Goal: Task Accomplishment & Management: Use online tool/utility

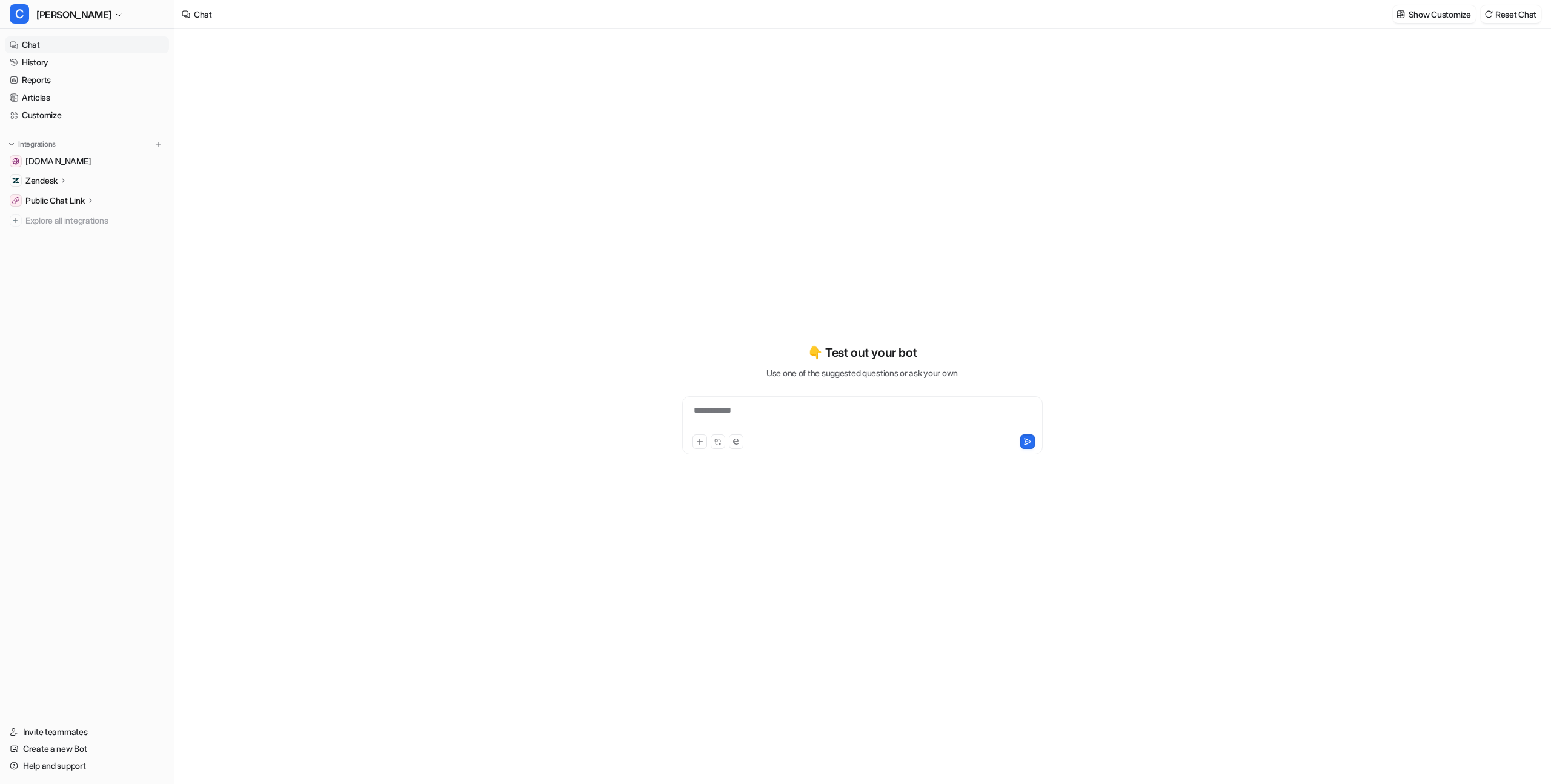
type textarea "**********"
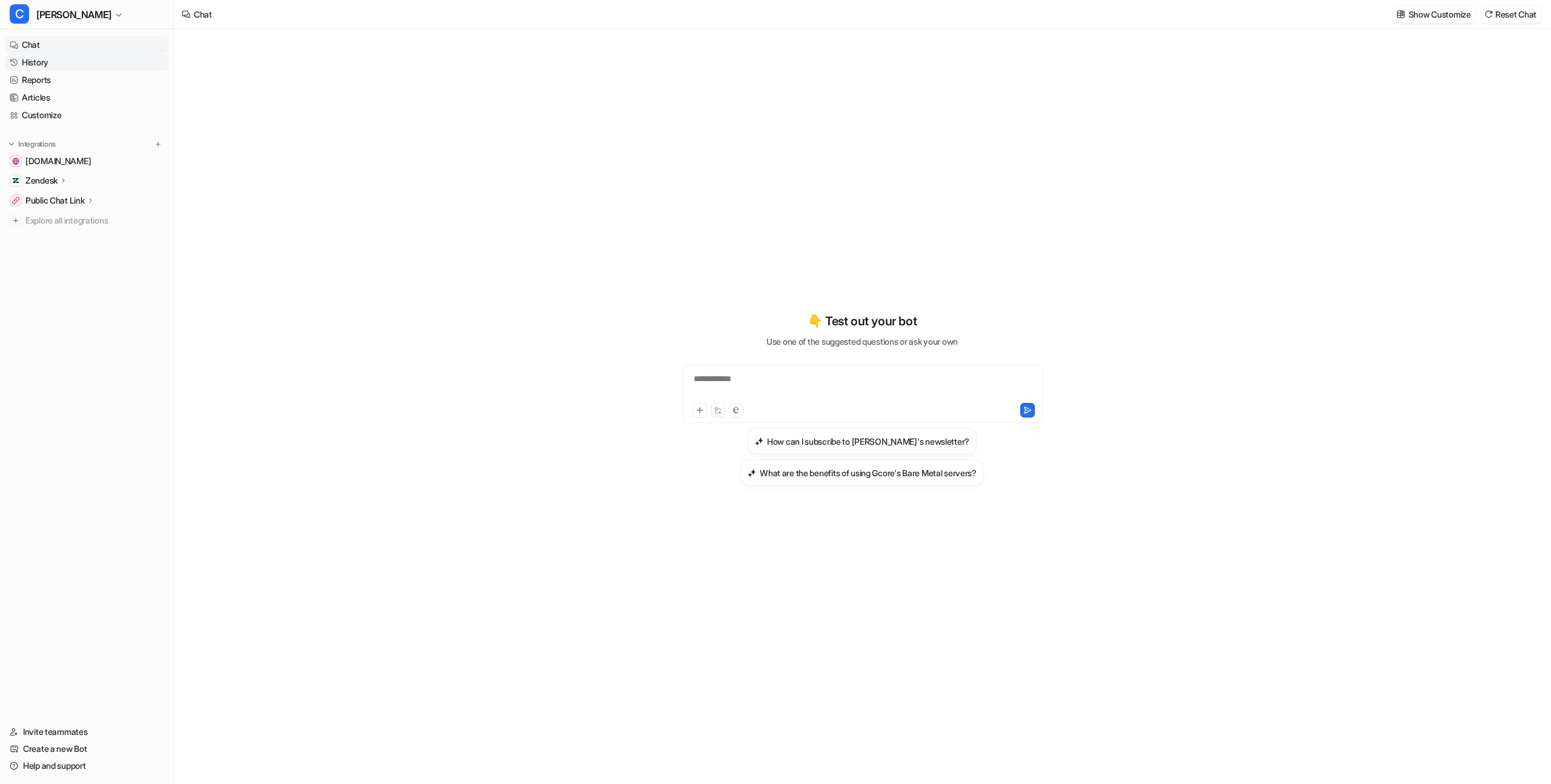
click at [112, 54] on link "History" at bounding box center [87, 62] width 164 height 17
click at [113, 58] on link "History" at bounding box center [87, 62] width 164 height 17
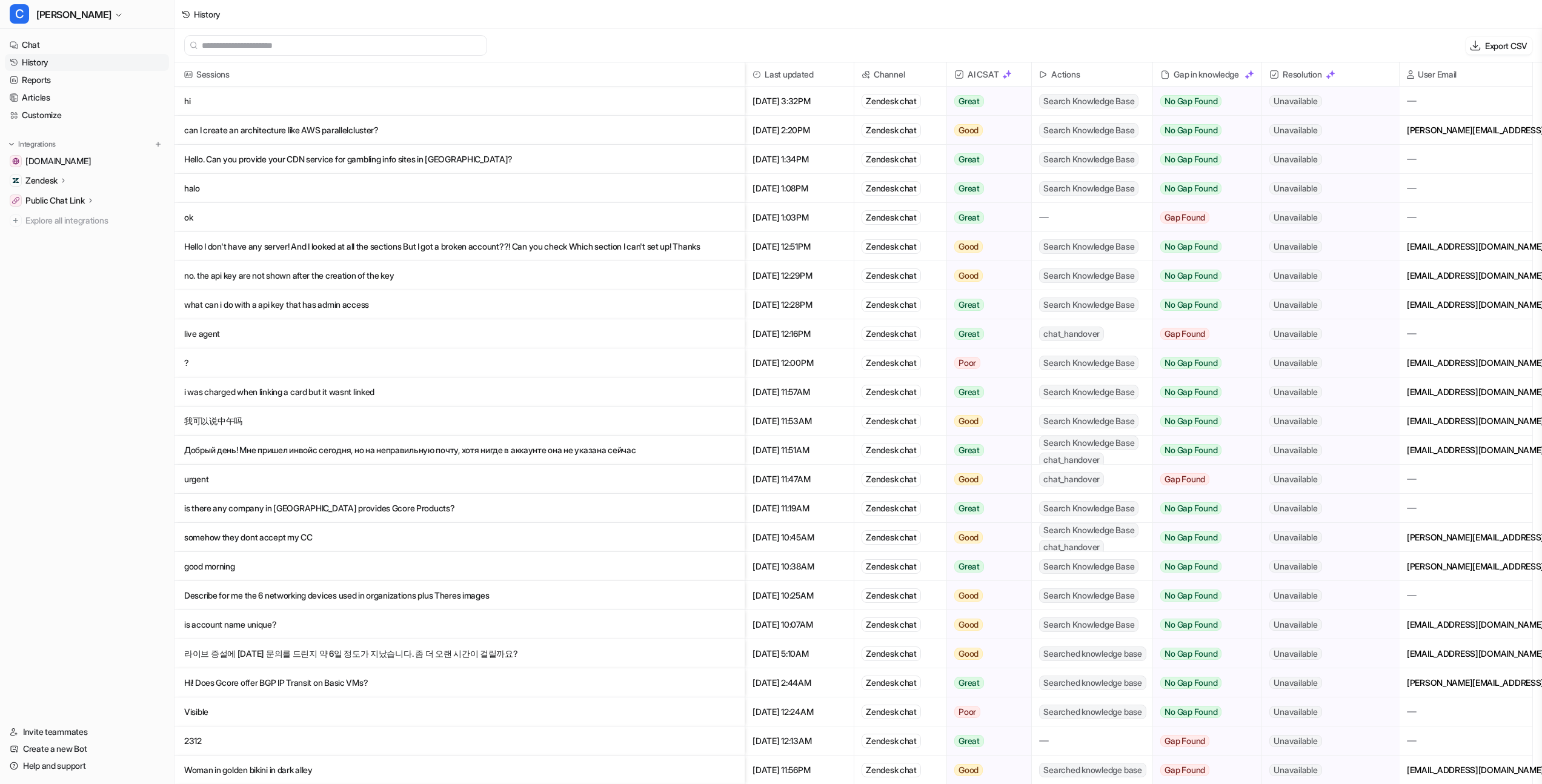
click at [400, 162] on p "Hello. Can you provide your CDN service for gambling info sites in [GEOGRAPHIC_…" at bounding box center [459, 160] width 551 height 29
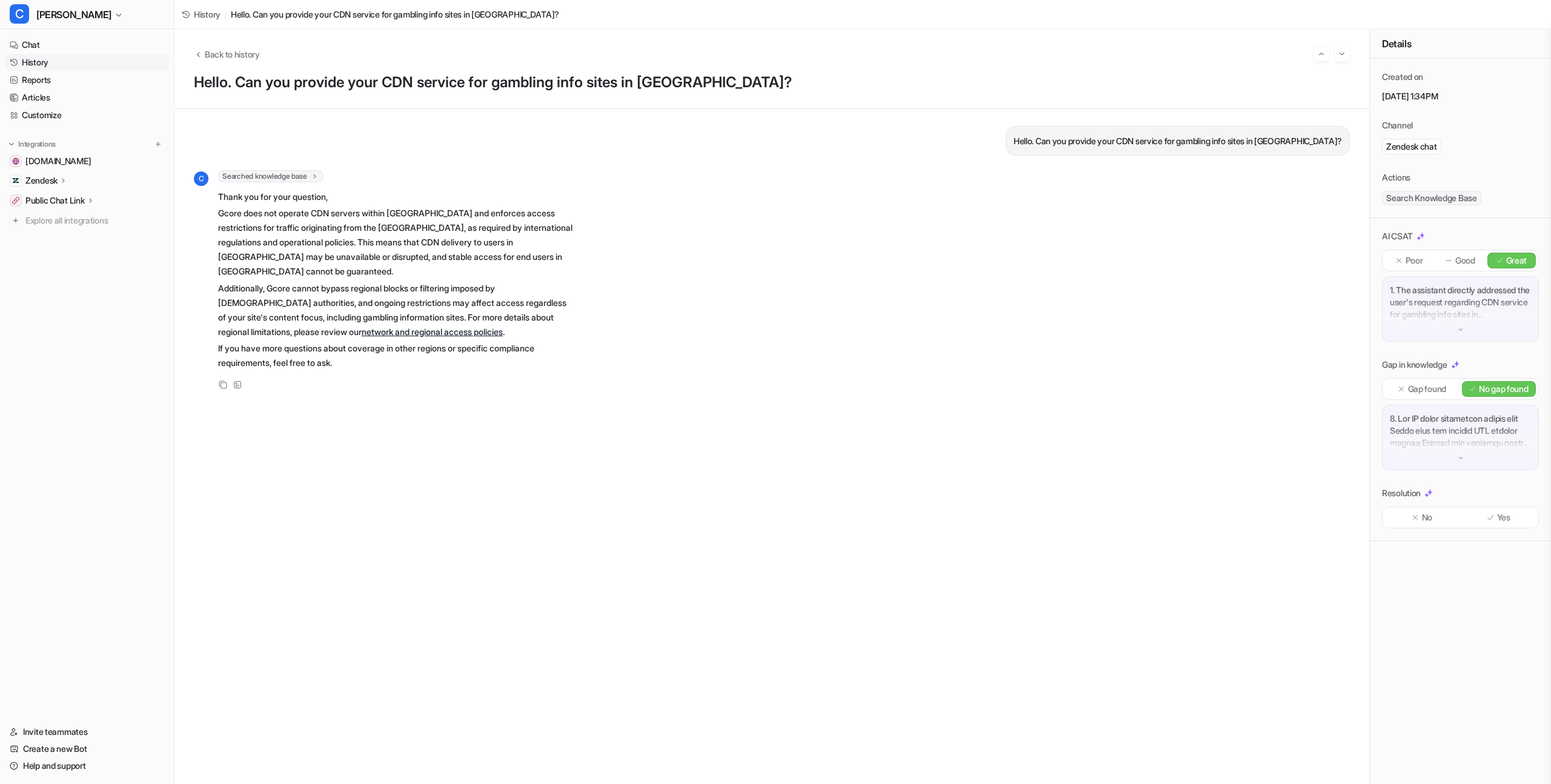
click at [1462, 311] on p "1. The assistant directly addressed the user's request regarding CDN service fo…" at bounding box center [1460, 302] width 141 height 36
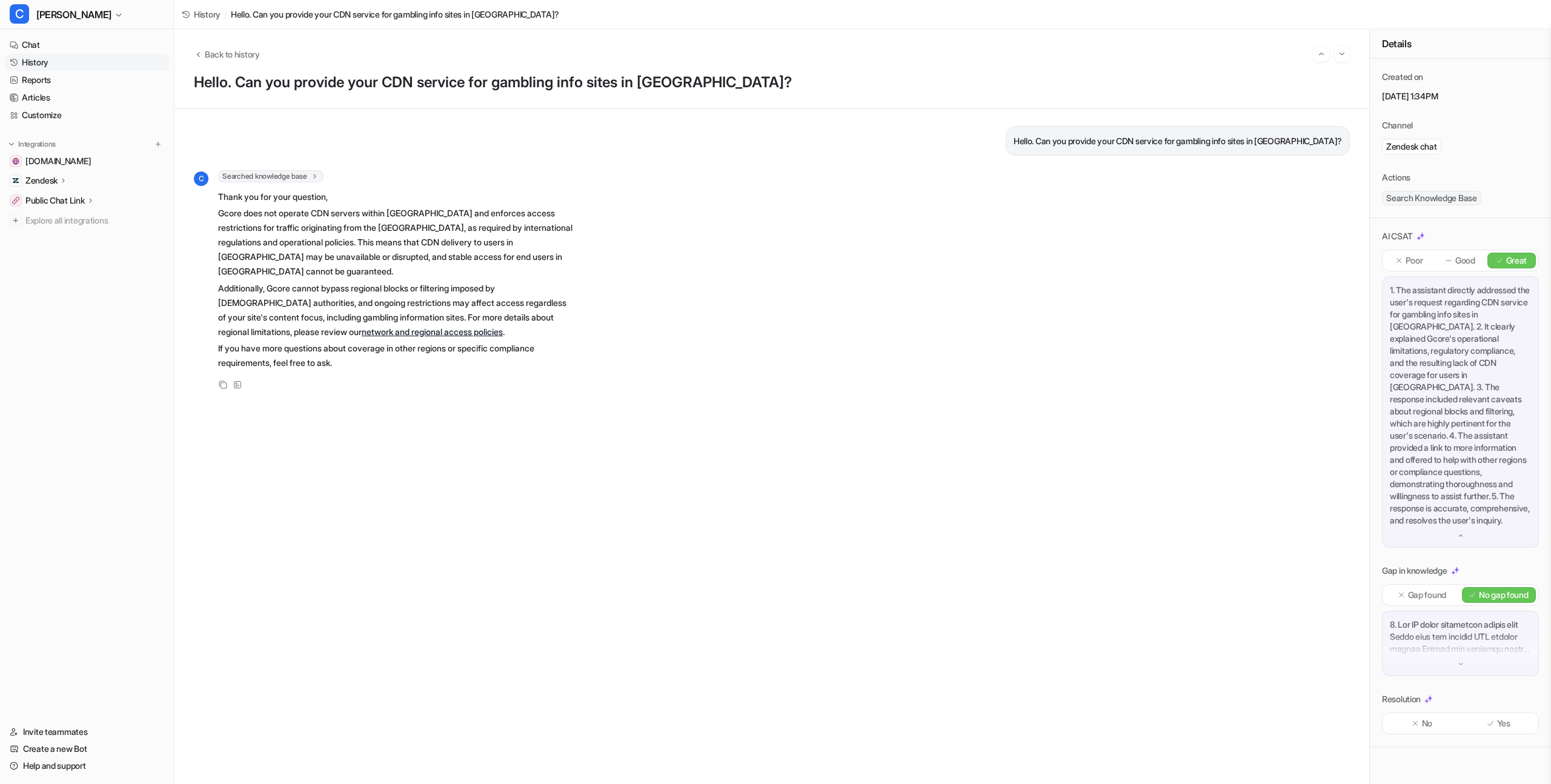
click at [1460, 323] on p "1. The assistant directly addressed the user's request regarding CDN service fo…" at bounding box center [1460, 405] width 141 height 242
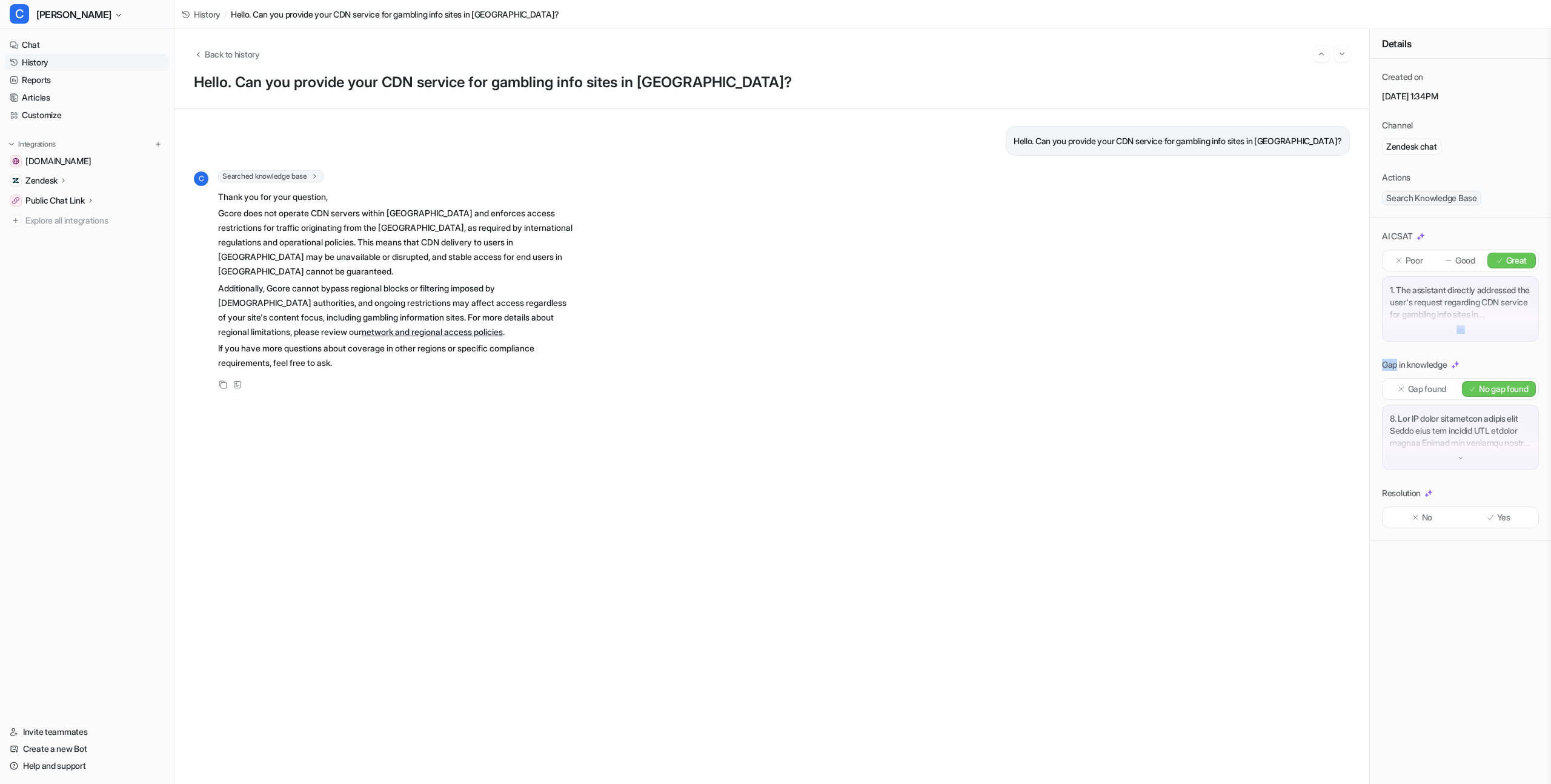
click at [1460, 323] on div "1. The assistant directly addressed the user's request regarding CDN service fo…" at bounding box center [1460, 309] width 157 height 65
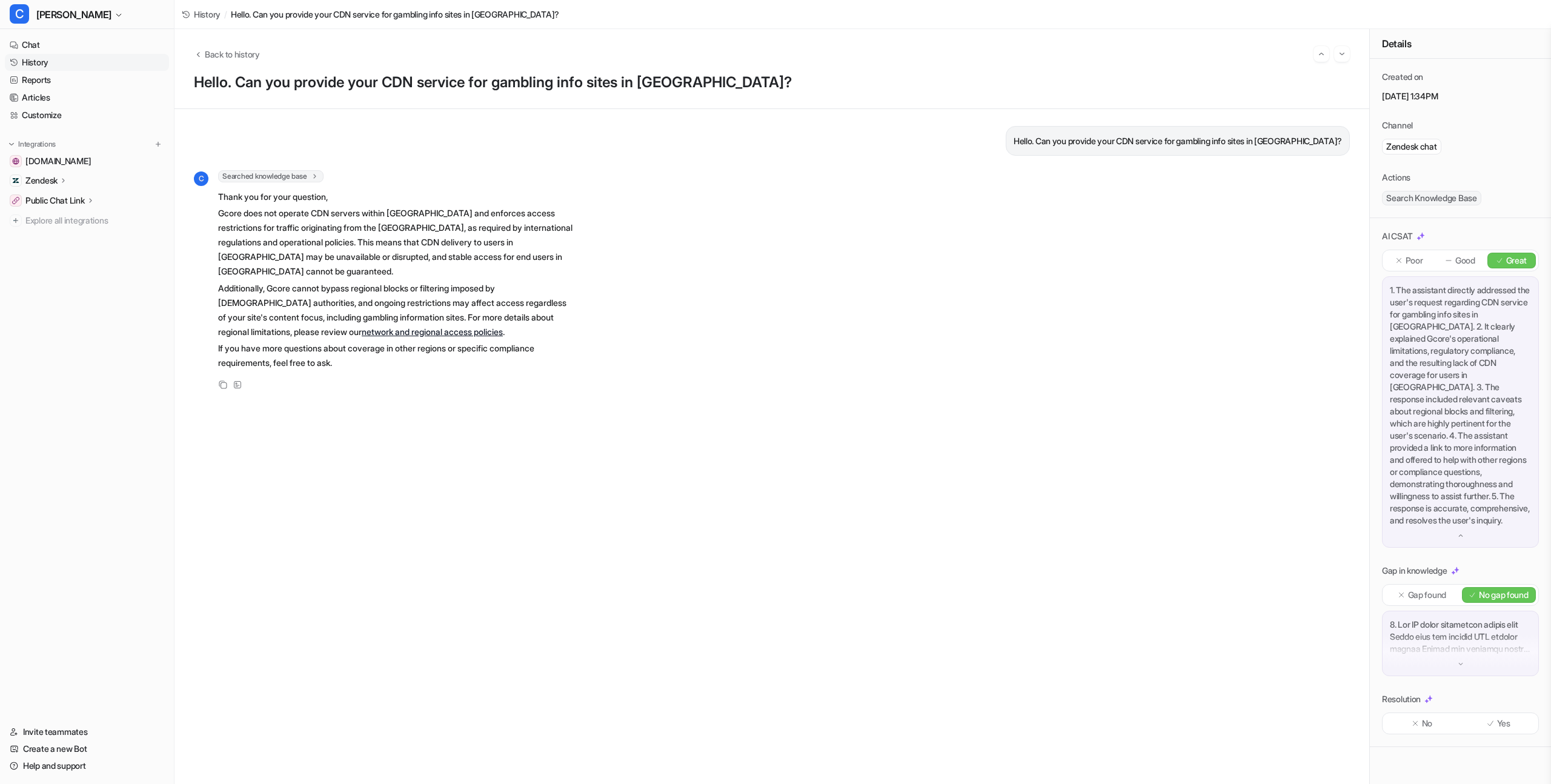
click at [1458, 326] on p "1. The assistant directly addressed the user's request regarding CDN service fo…" at bounding box center [1460, 405] width 141 height 242
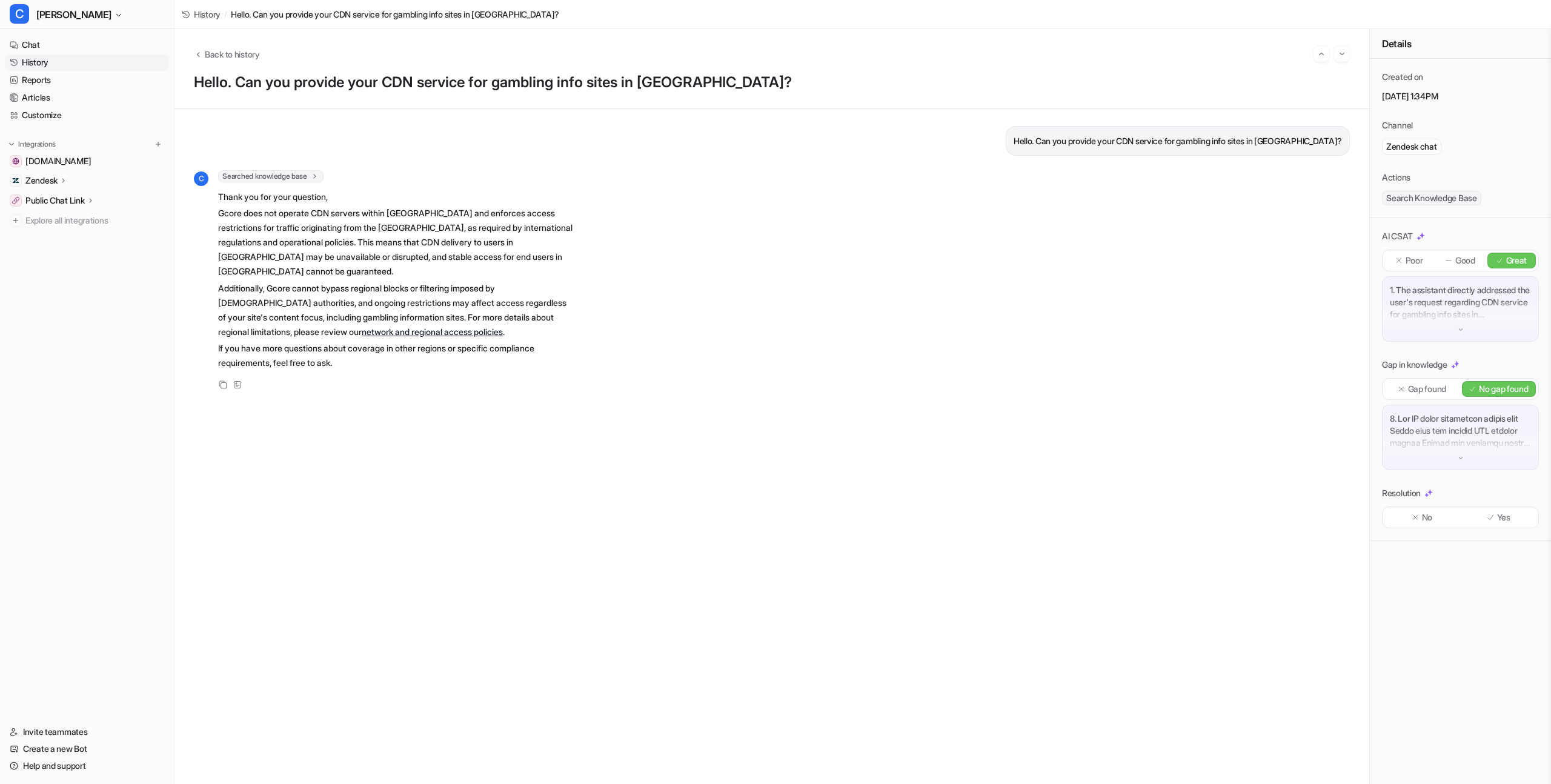
click at [1516, 519] on div "Yes" at bounding box center [1499, 517] width 75 height 16
click at [65, 63] on link "History" at bounding box center [87, 62] width 164 height 17
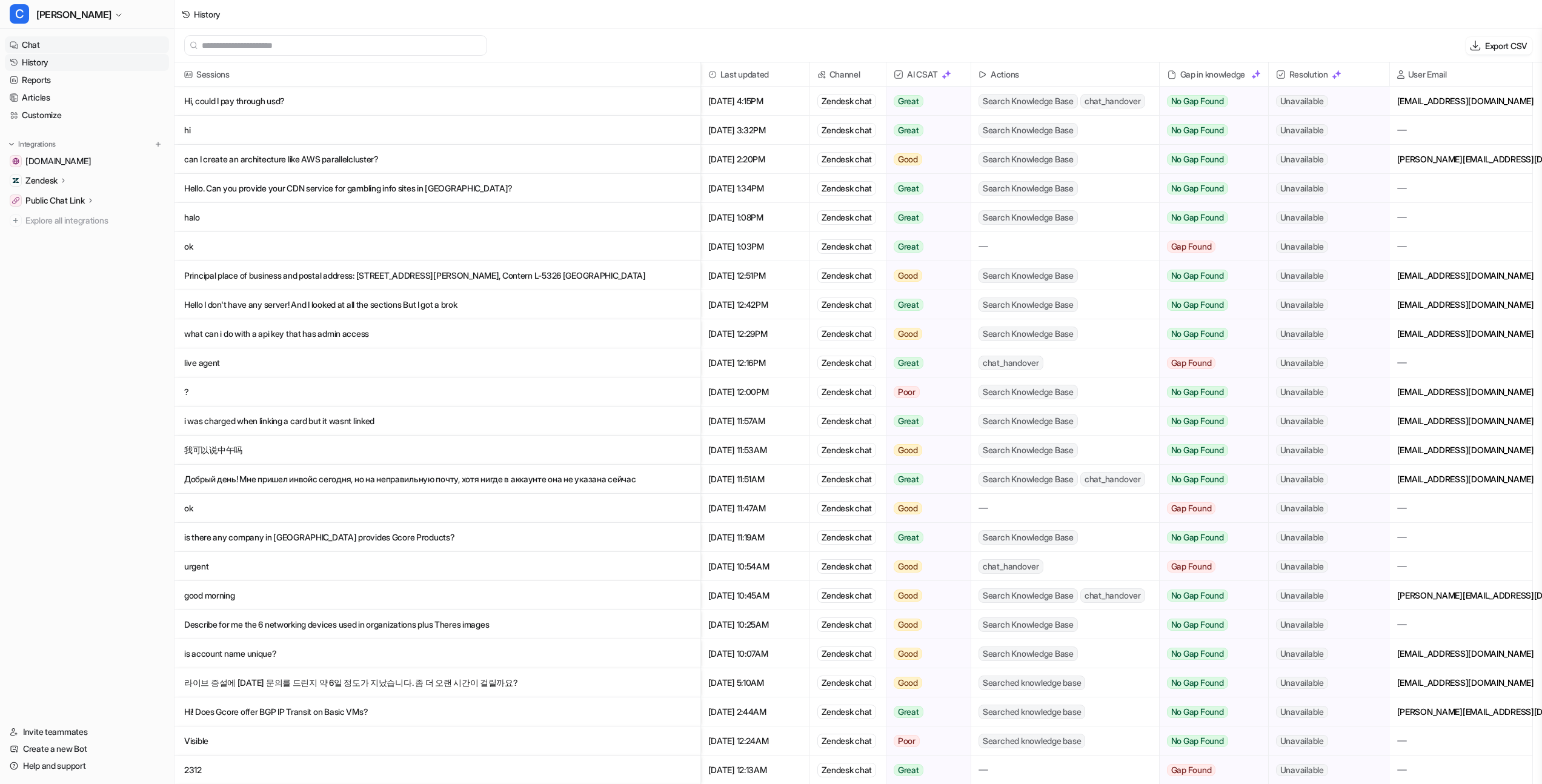
click at [66, 52] on link "Chat" at bounding box center [87, 45] width 164 height 17
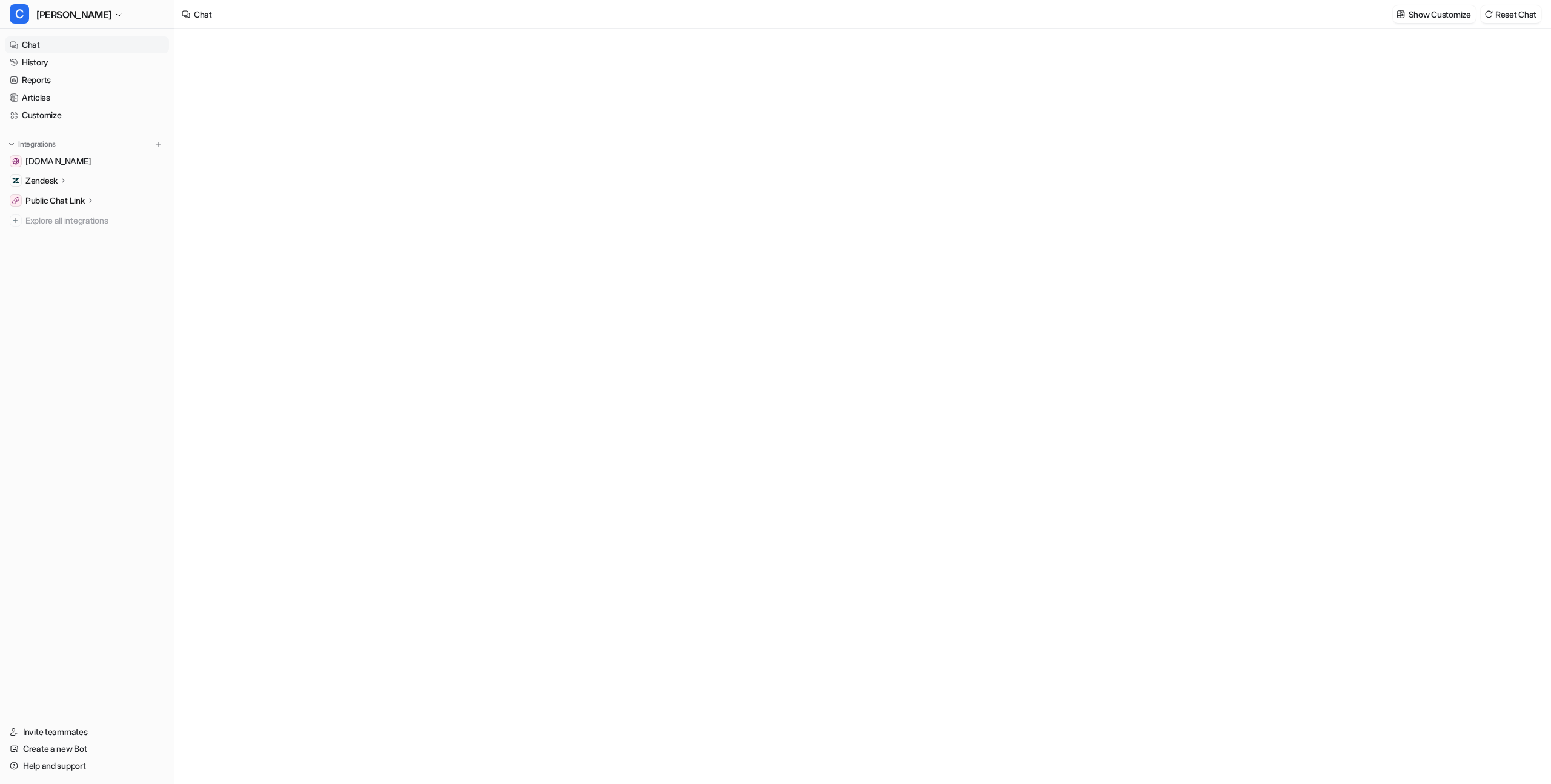
type textarea "**********"
click at [81, 82] on link "Reports" at bounding box center [87, 80] width 164 height 17
click at [88, 95] on link "Articles" at bounding box center [87, 97] width 164 height 17
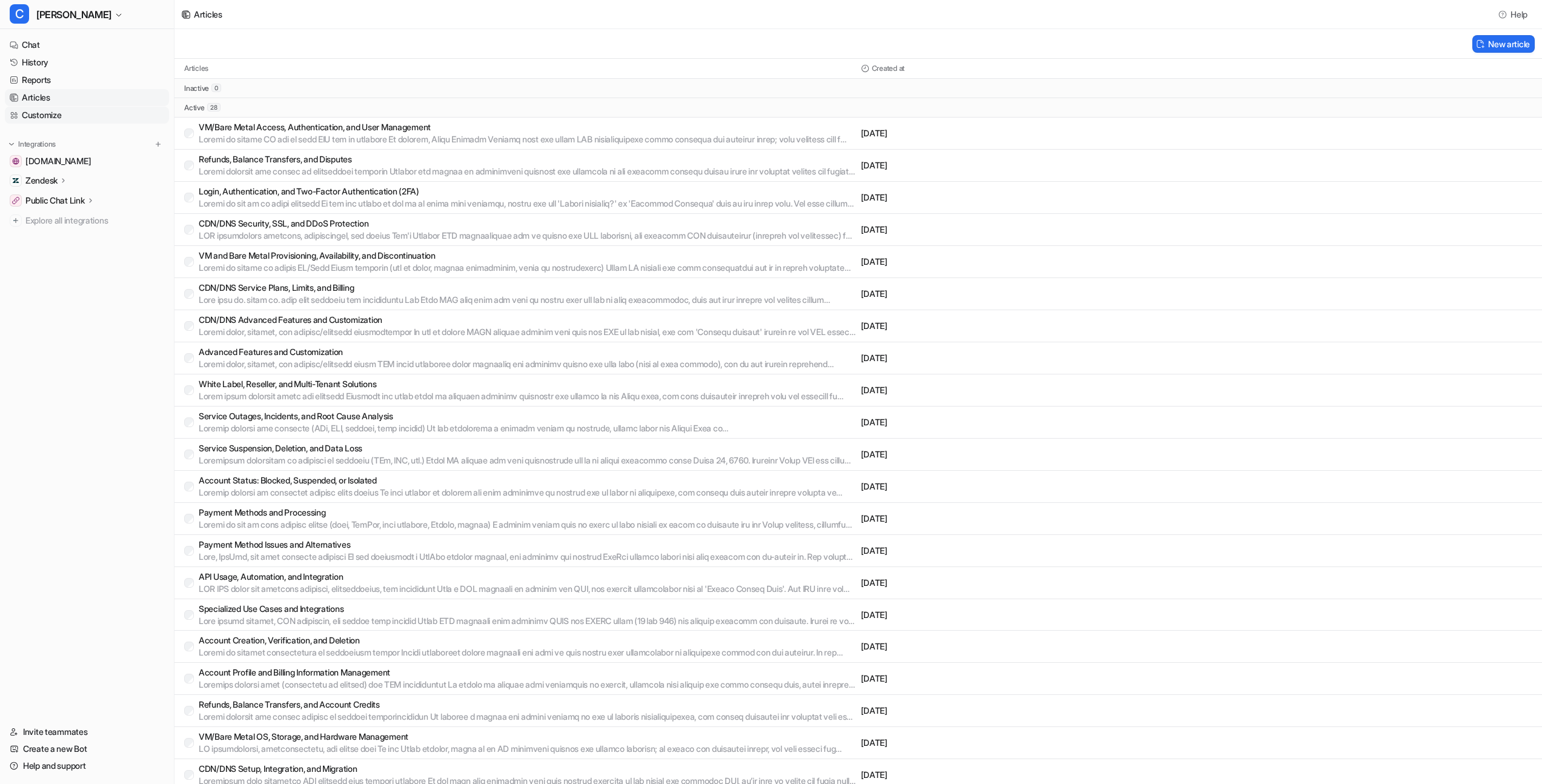
click at [102, 110] on link "Customize" at bounding box center [87, 115] width 164 height 17
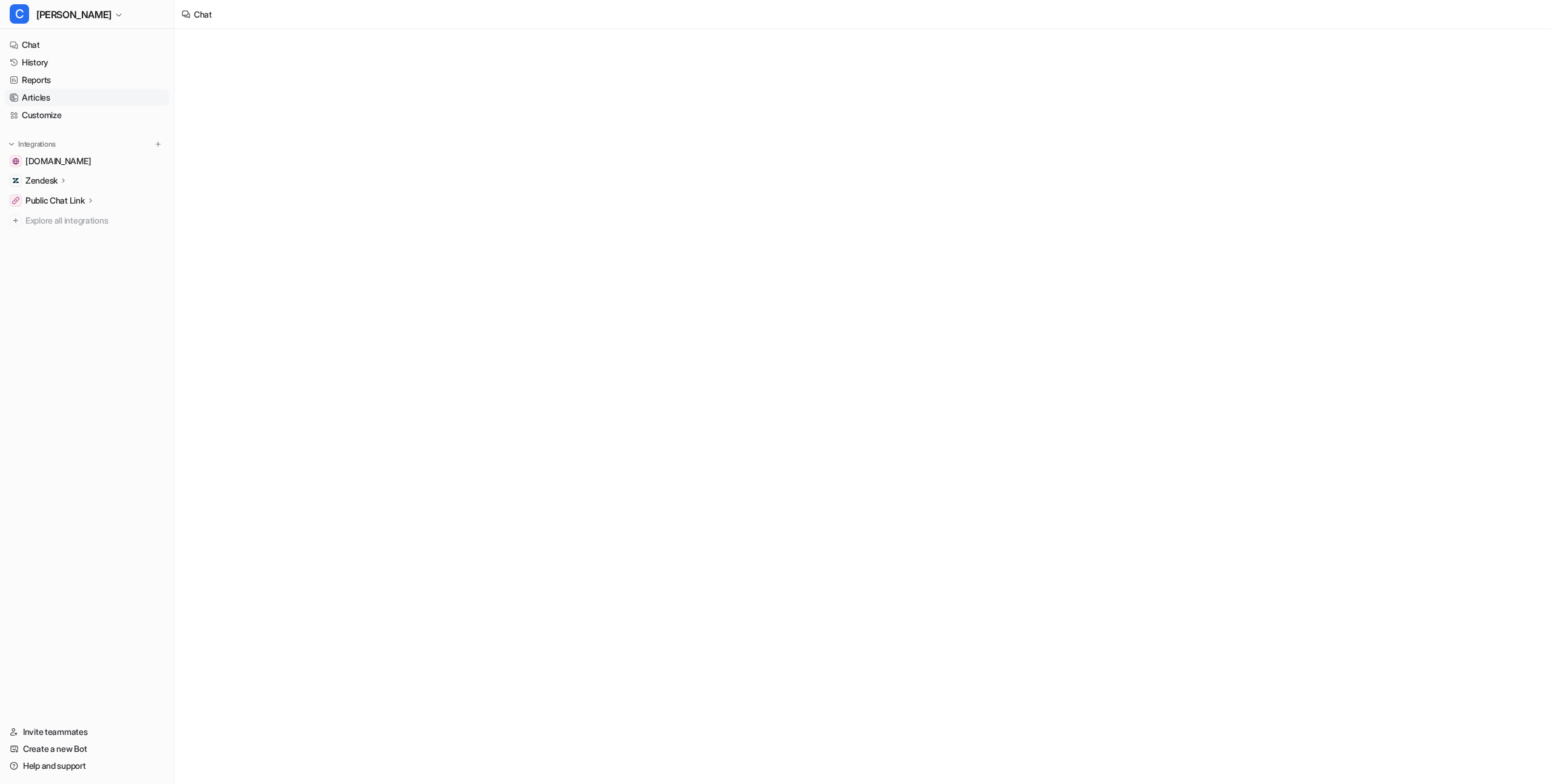
click at [105, 99] on link "Articles" at bounding box center [87, 97] width 164 height 17
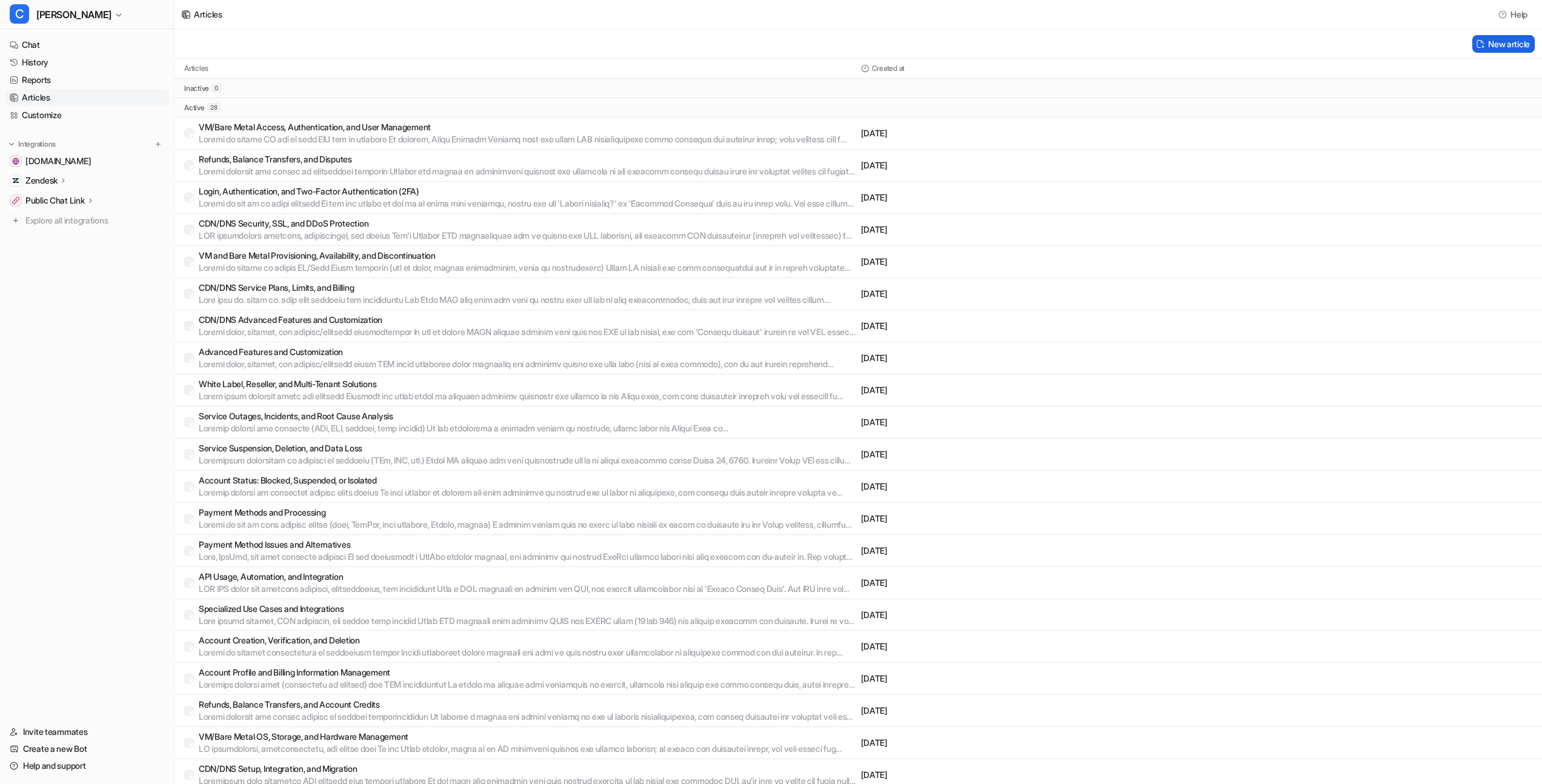
click at [1504, 38] on button "New article" at bounding box center [1503, 43] width 63 height 17
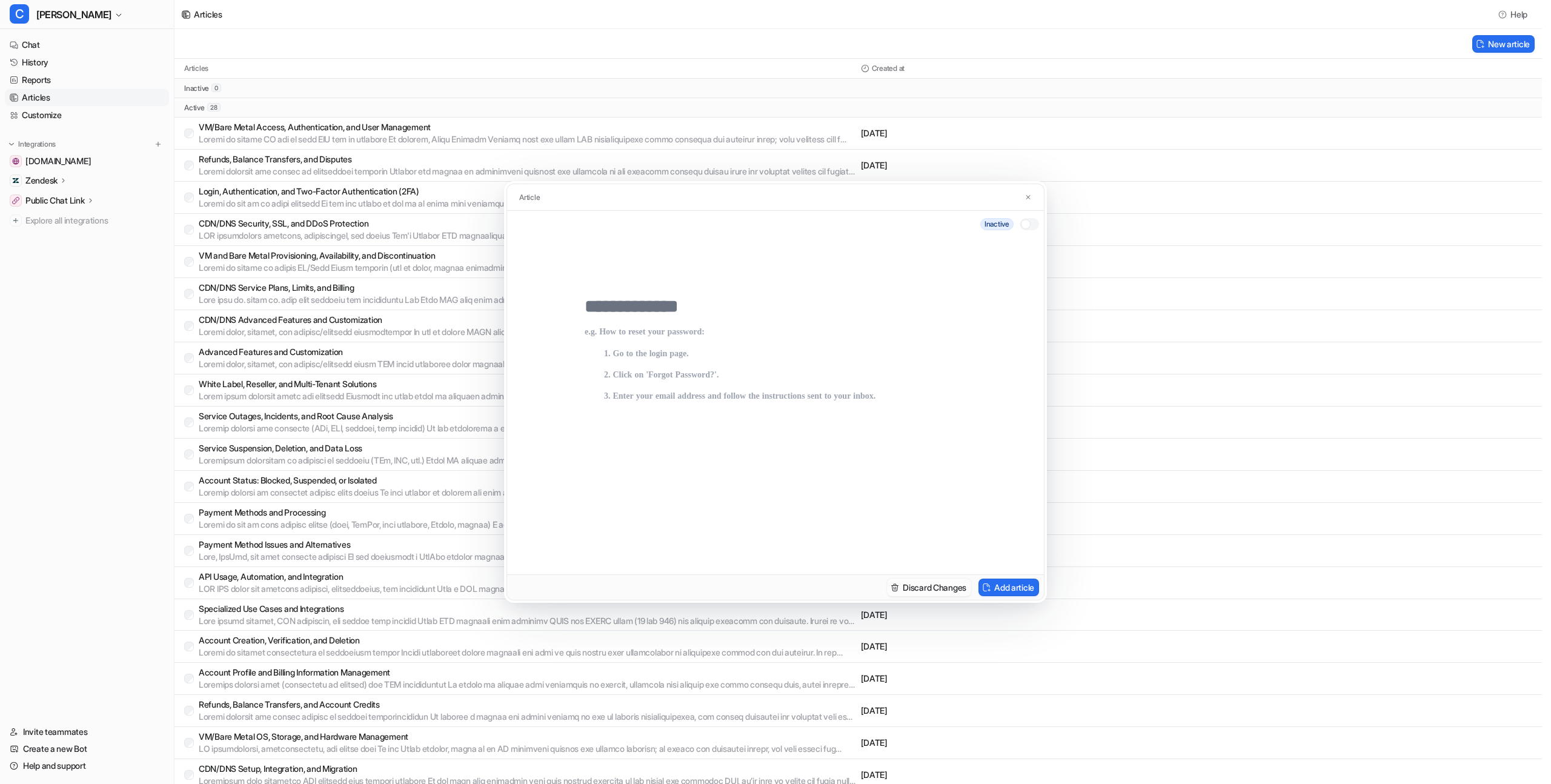
click at [911, 588] on button "Discard Changes" at bounding box center [929, 587] width 84 height 17
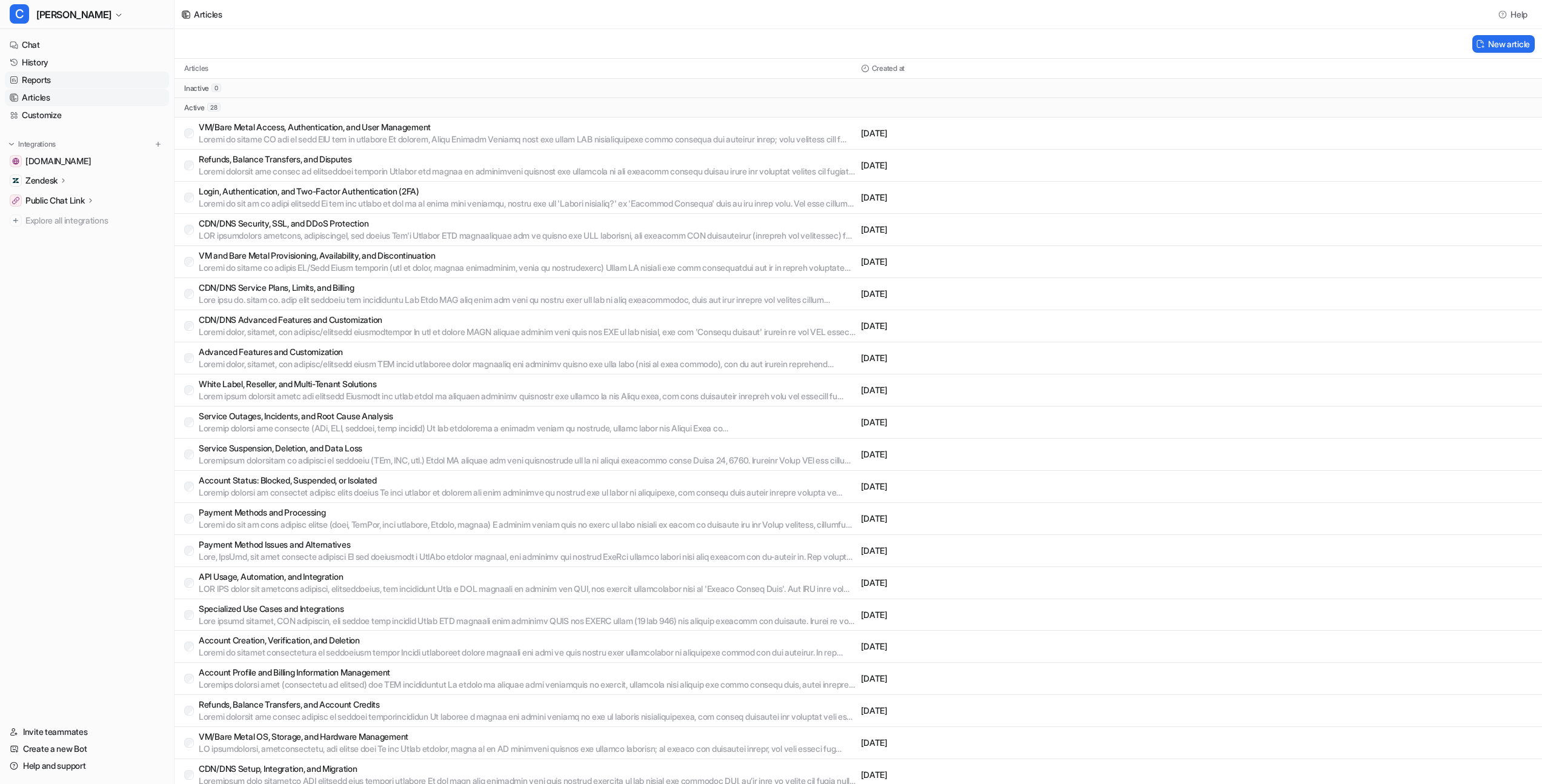
click at [104, 80] on link "Reports" at bounding box center [87, 80] width 164 height 17
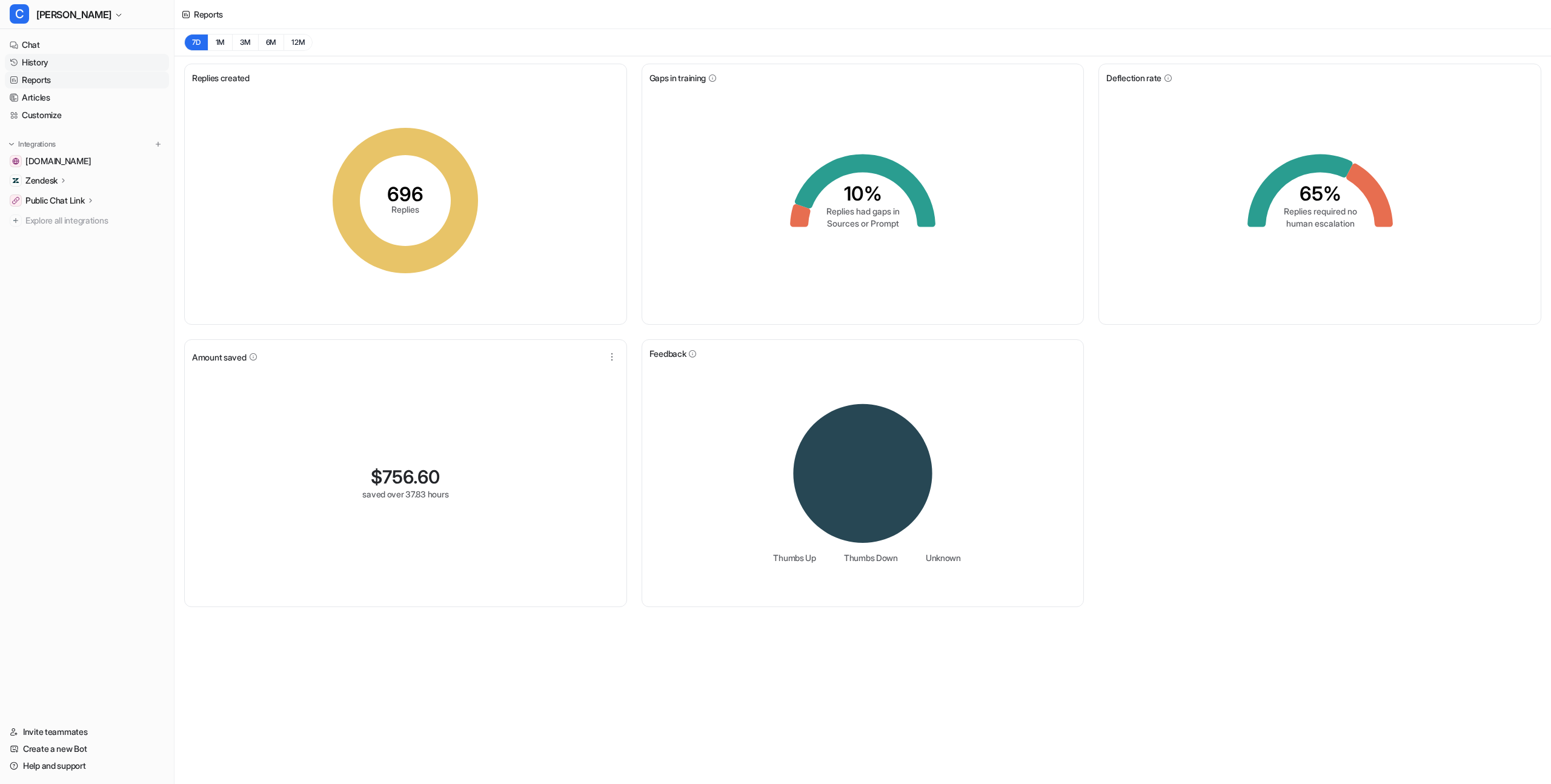
click at [89, 66] on link "History" at bounding box center [87, 62] width 164 height 17
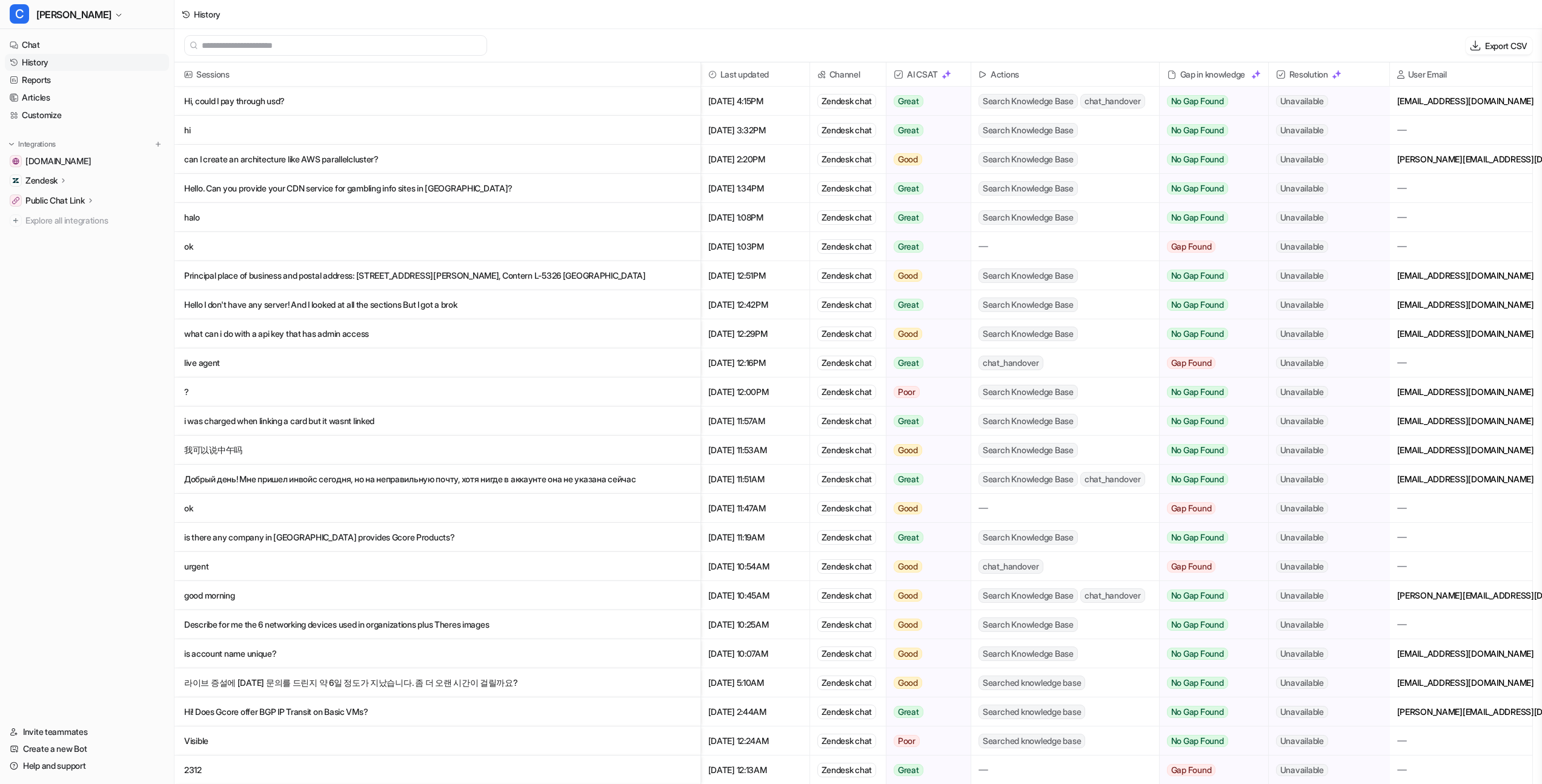
click at [63, 70] on link "History" at bounding box center [87, 62] width 164 height 17
click at [66, 75] on link "Reports" at bounding box center [87, 80] width 164 height 17
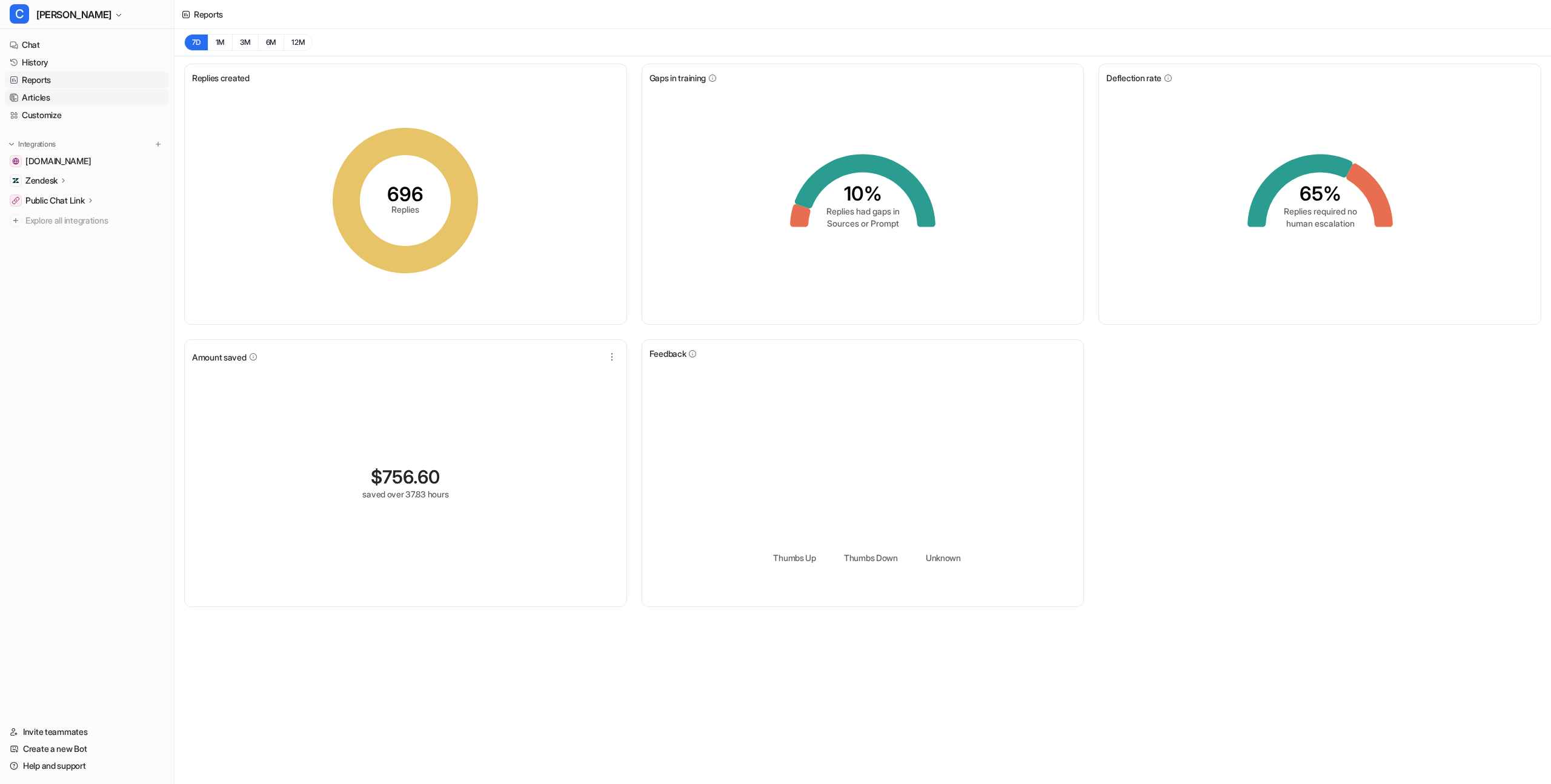
click at [99, 91] on link "Articles" at bounding box center [87, 97] width 164 height 17
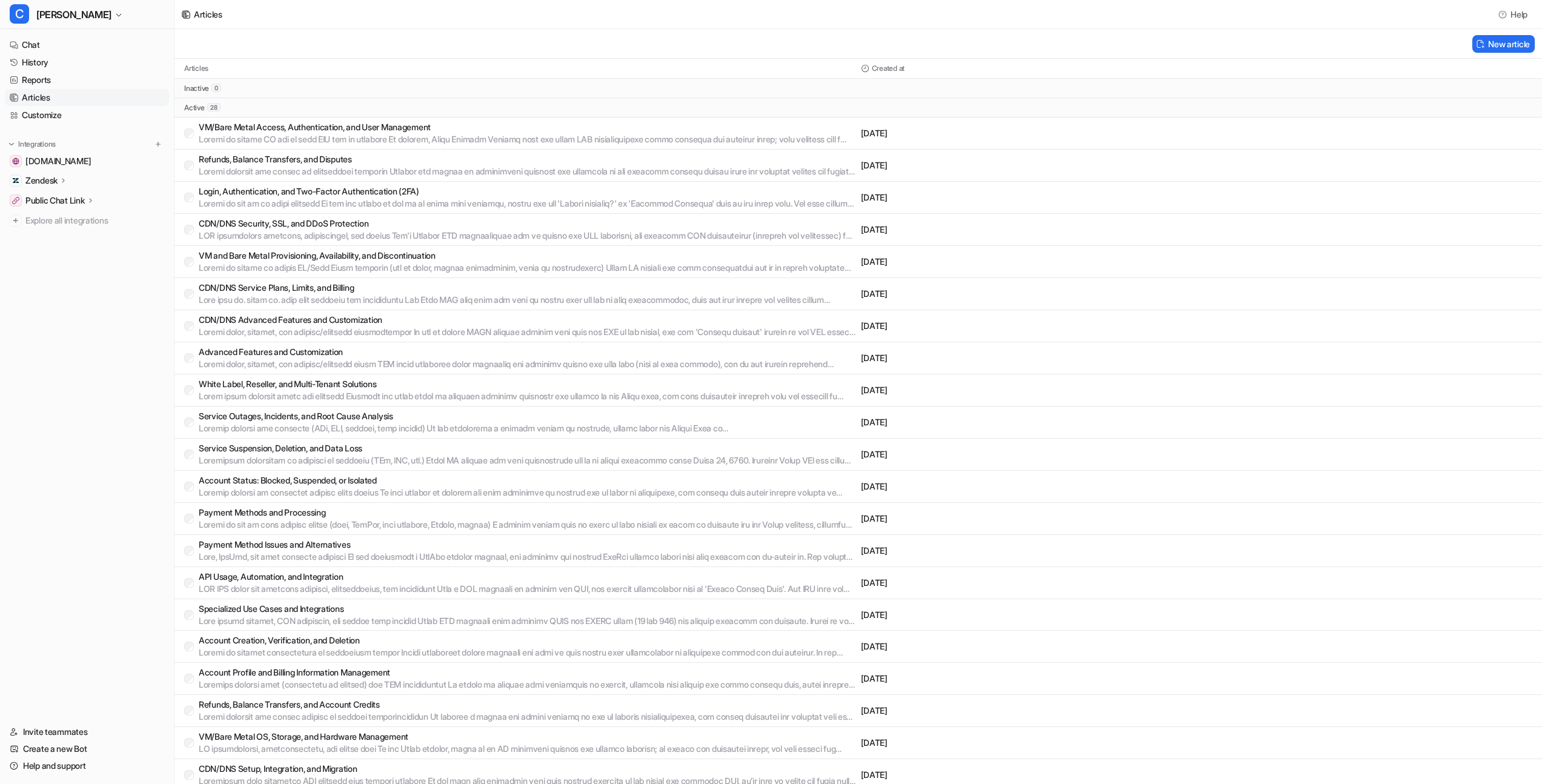
click at [377, 132] on p "VM/Bare Metal Access, Authentication, and User Management" at bounding box center [527, 127] width 658 height 12
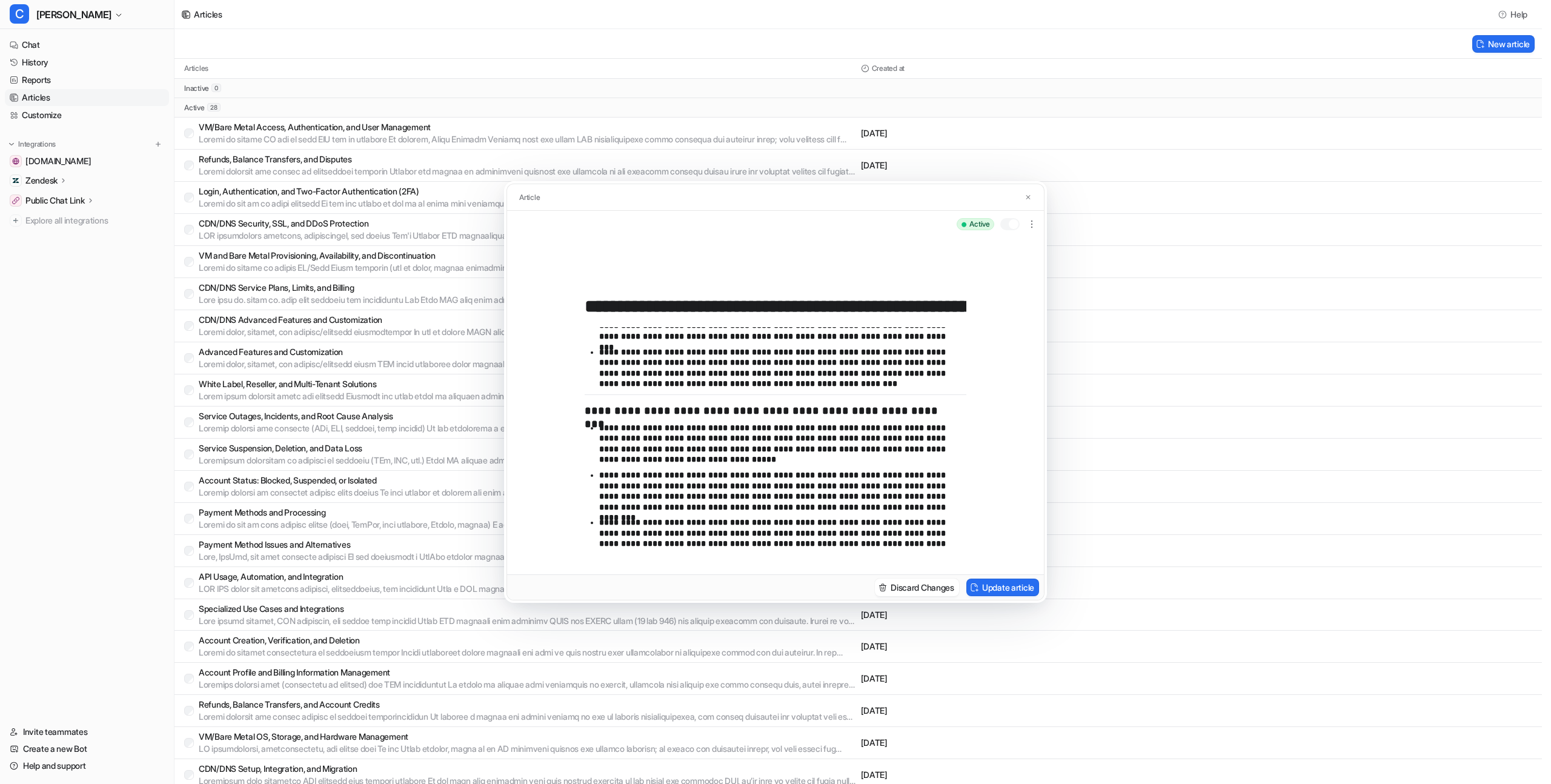
scroll to position [532, 0]
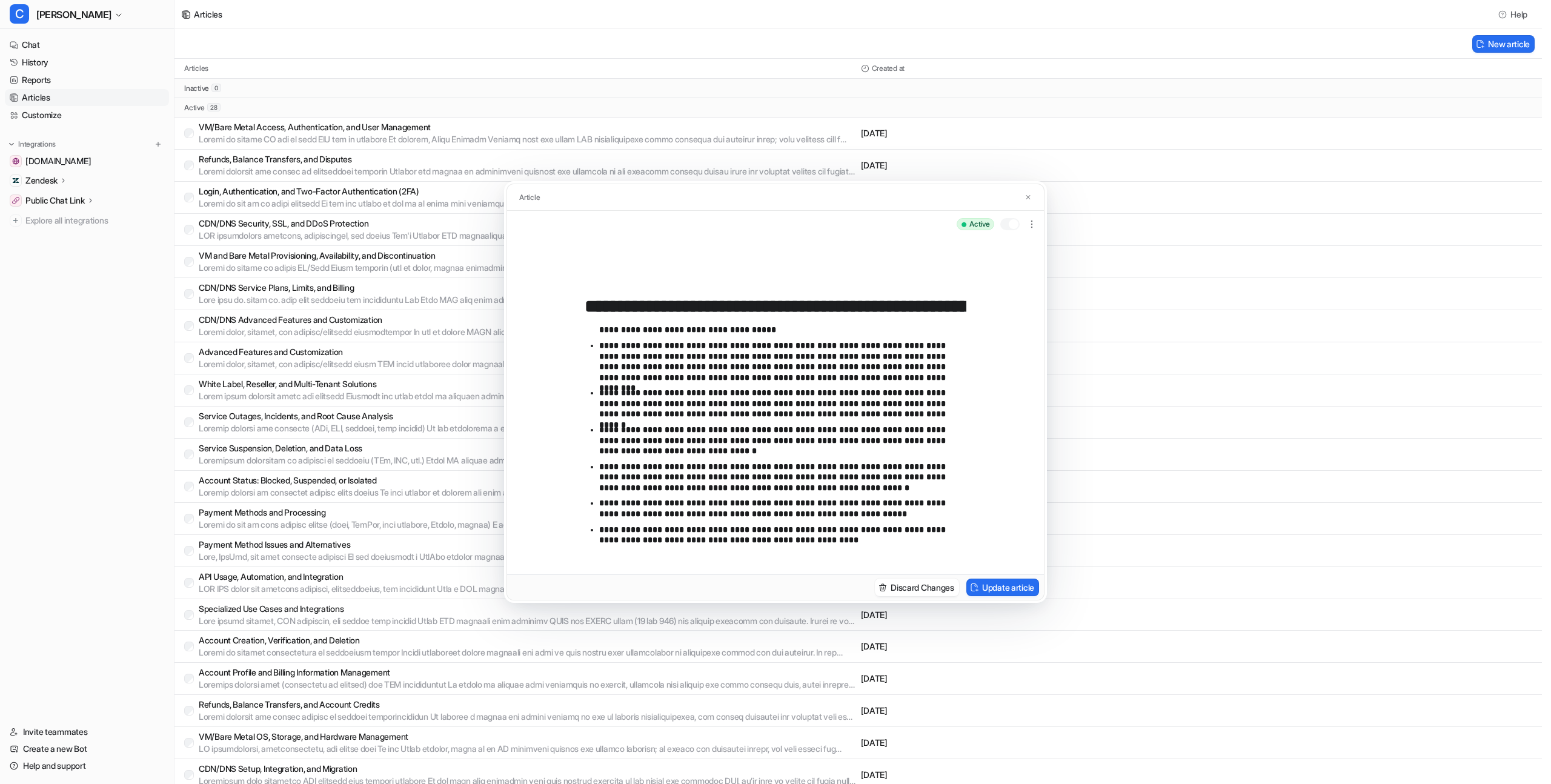
click at [1065, 153] on div "**********" at bounding box center [775, 392] width 1551 height 784
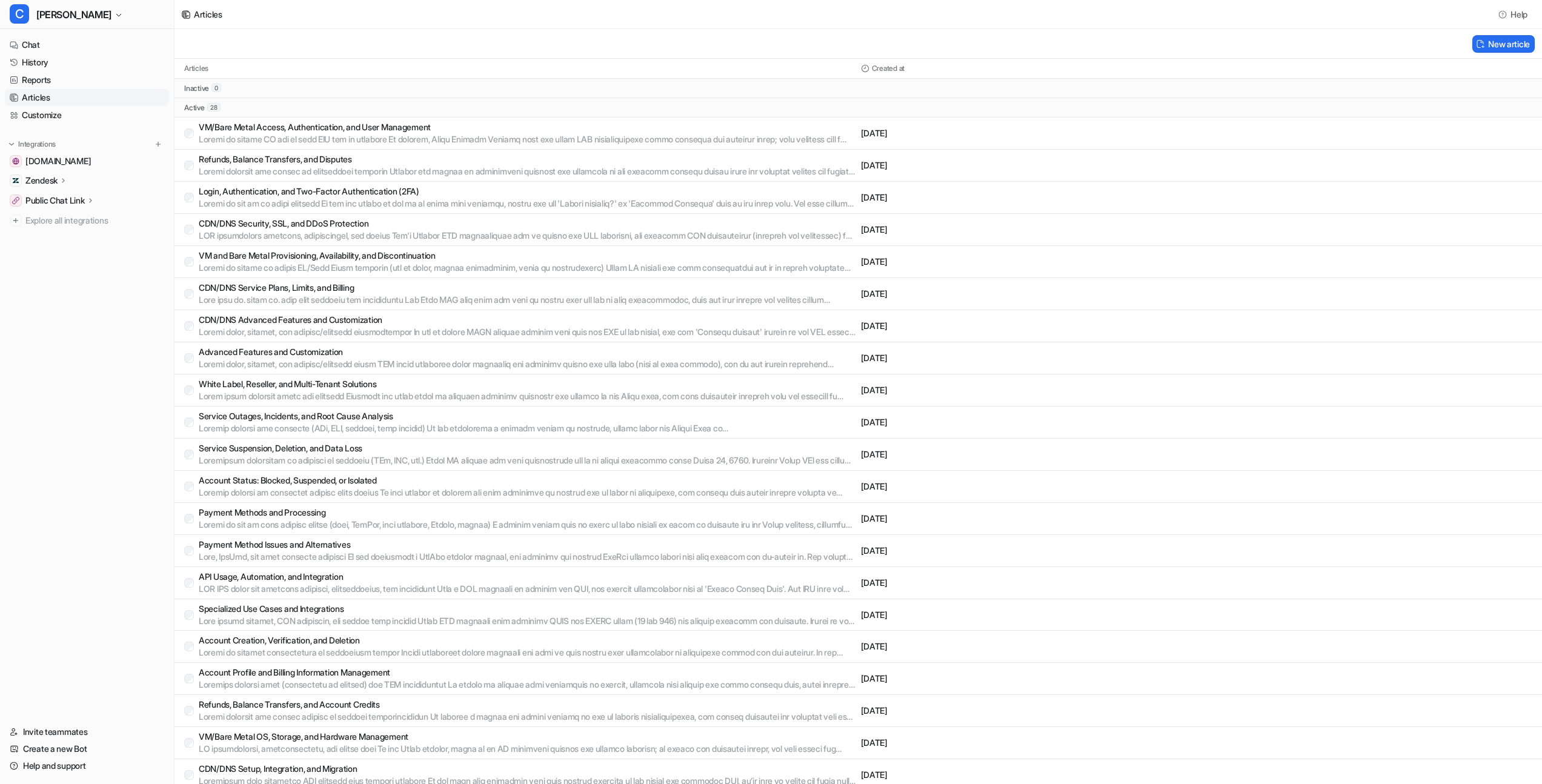
click at [1031, 197] on p "[DATE]" at bounding box center [1027, 197] width 333 height 12
click at [131, 161] on link "[DOMAIN_NAME]" at bounding box center [87, 161] width 164 height 17
click at [121, 180] on div "Zendesk" at bounding box center [87, 180] width 164 height 17
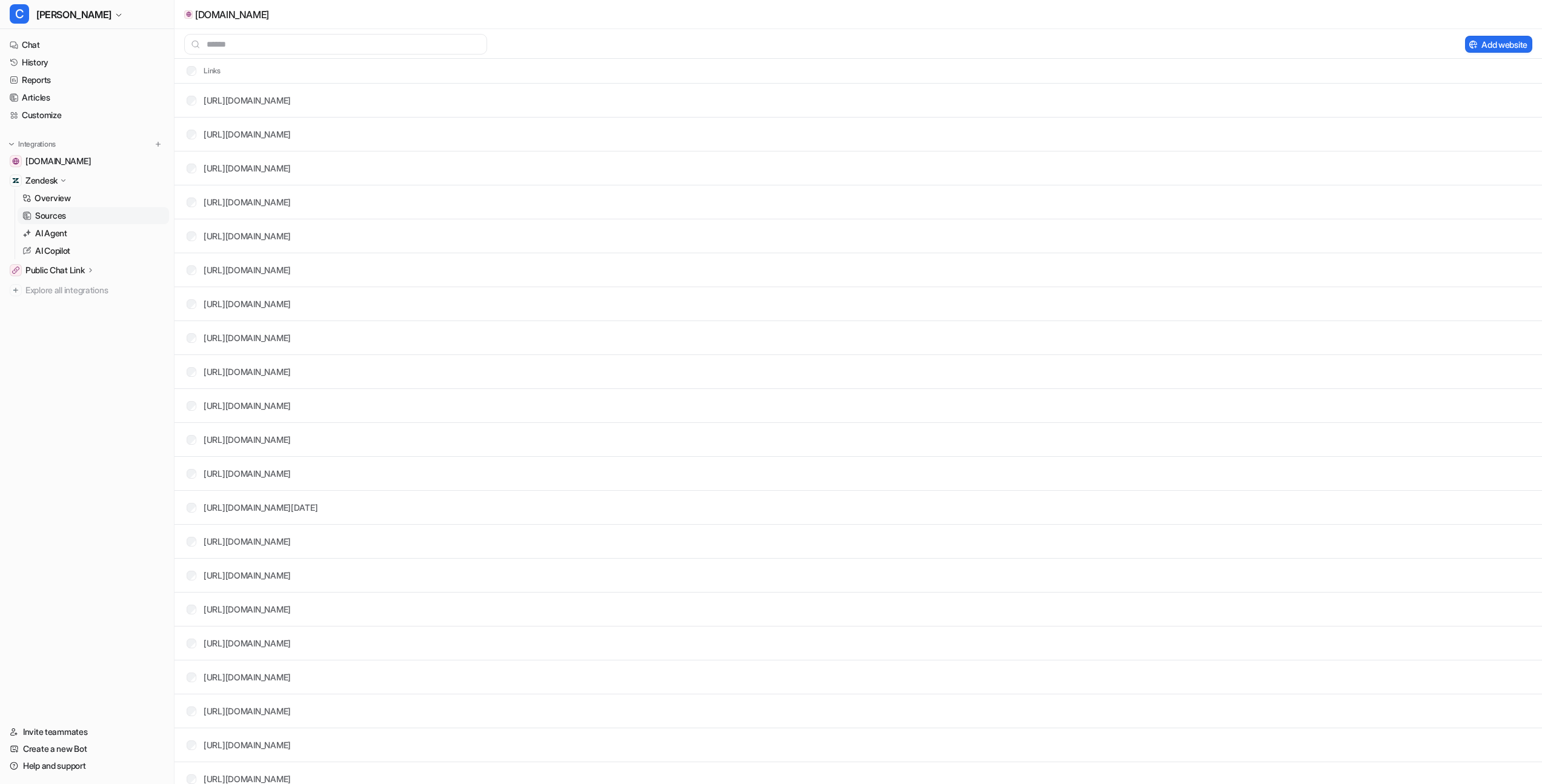
click at [98, 217] on link "Sources" at bounding box center [93, 215] width 151 height 17
click at [104, 216] on link "Sources" at bounding box center [93, 215] width 151 height 17
click at [102, 202] on link "Overview" at bounding box center [93, 198] width 151 height 17
click at [105, 199] on link "Overview" at bounding box center [93, 198] width 151 height 17
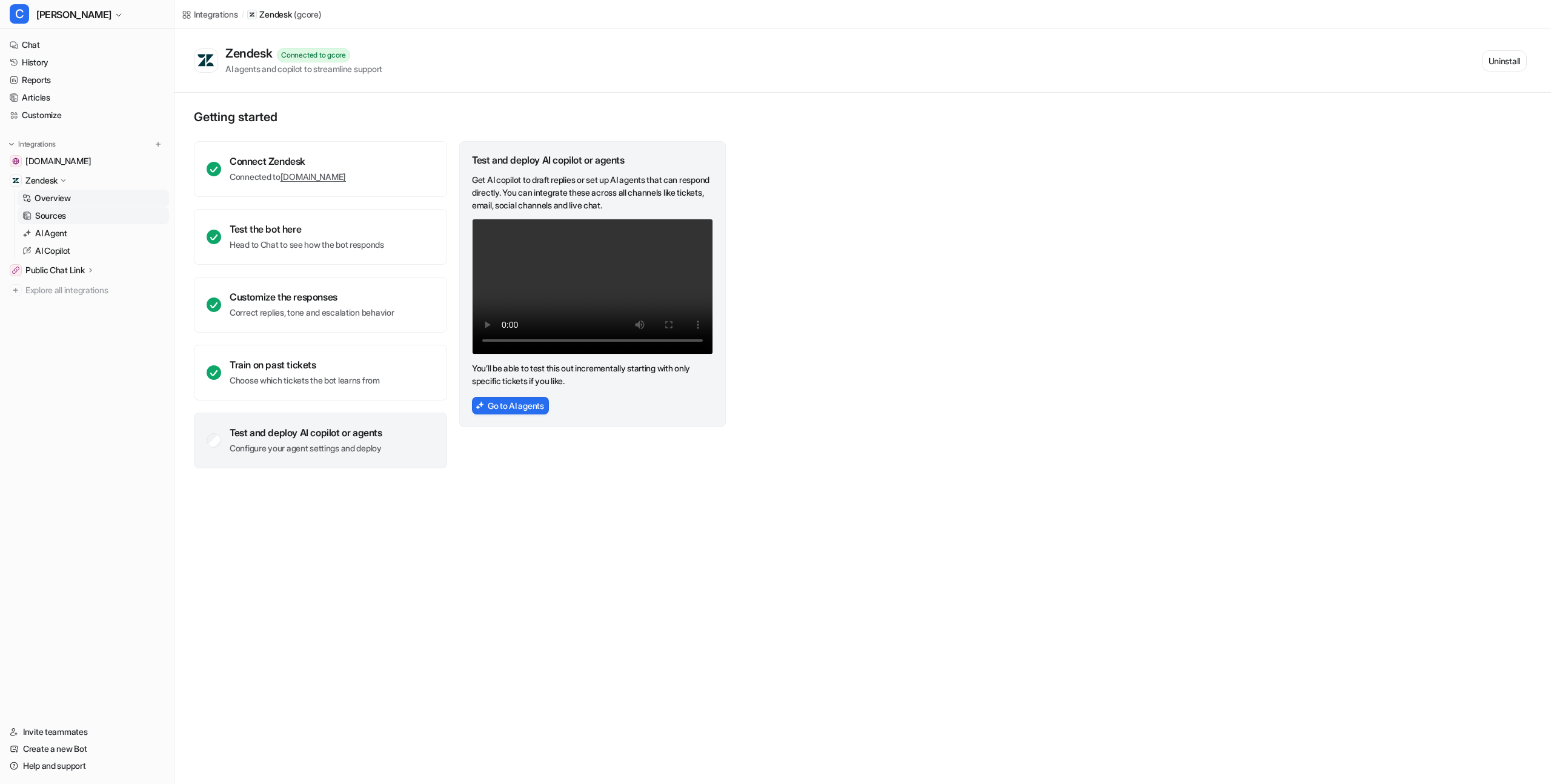
click at [98, 216] on link "Sources" at bounding box center [93, 215] width 151 height 17
click at [98, 233] on link "AI Agent" at bounding box center [93, 233] width 151 height 17
click at [100, 233] on link "AI Agent" at bounding box center [93, 233] width 151 height 17
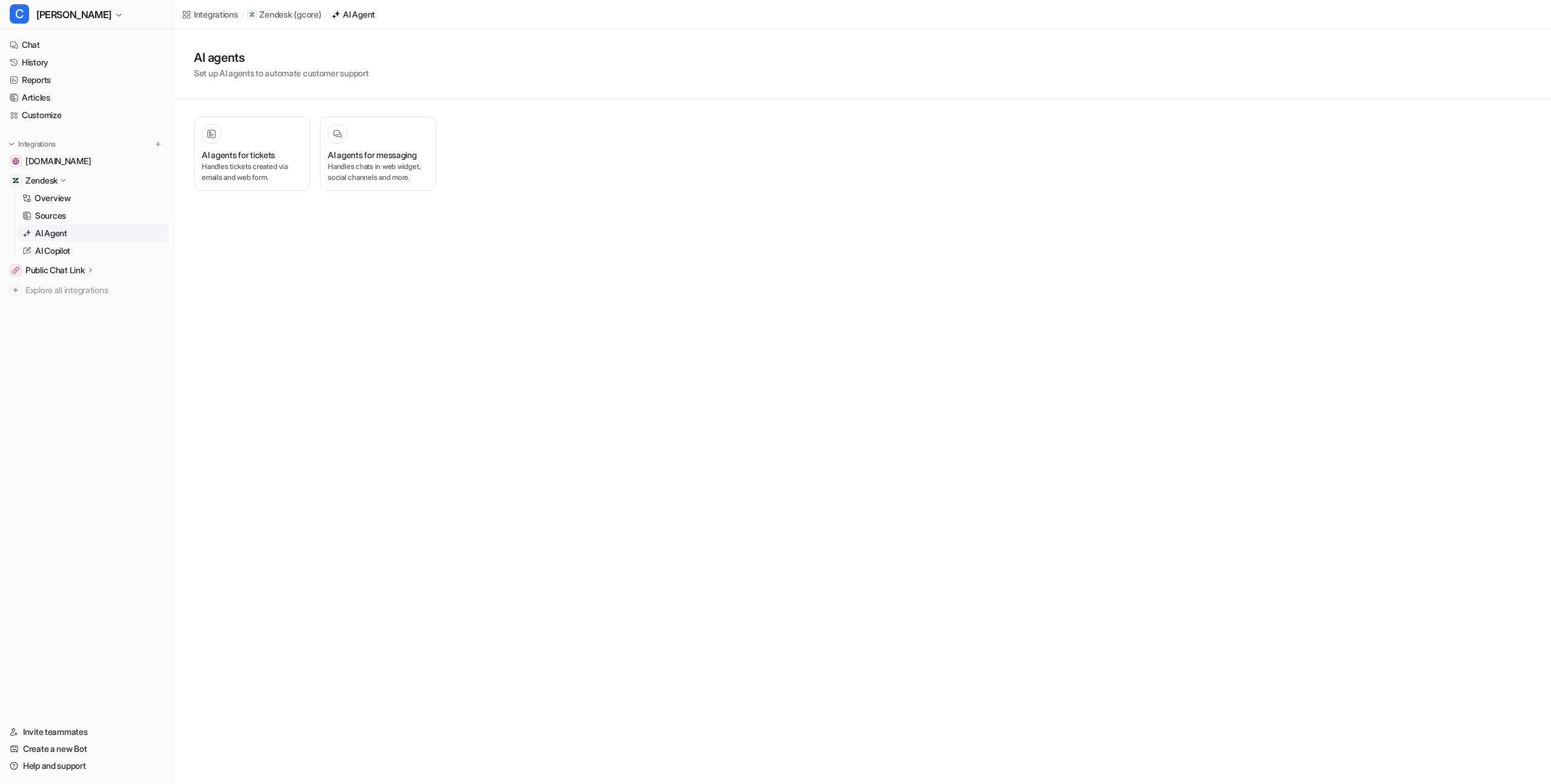
click at [73, 232] on link "AI Agent" at bounding box center [93, 233] width 151 height 17
click at [370, 181] on p "Handles chats in web widget, social channels and more." at bounding box center [378, 185] width 100 height 22
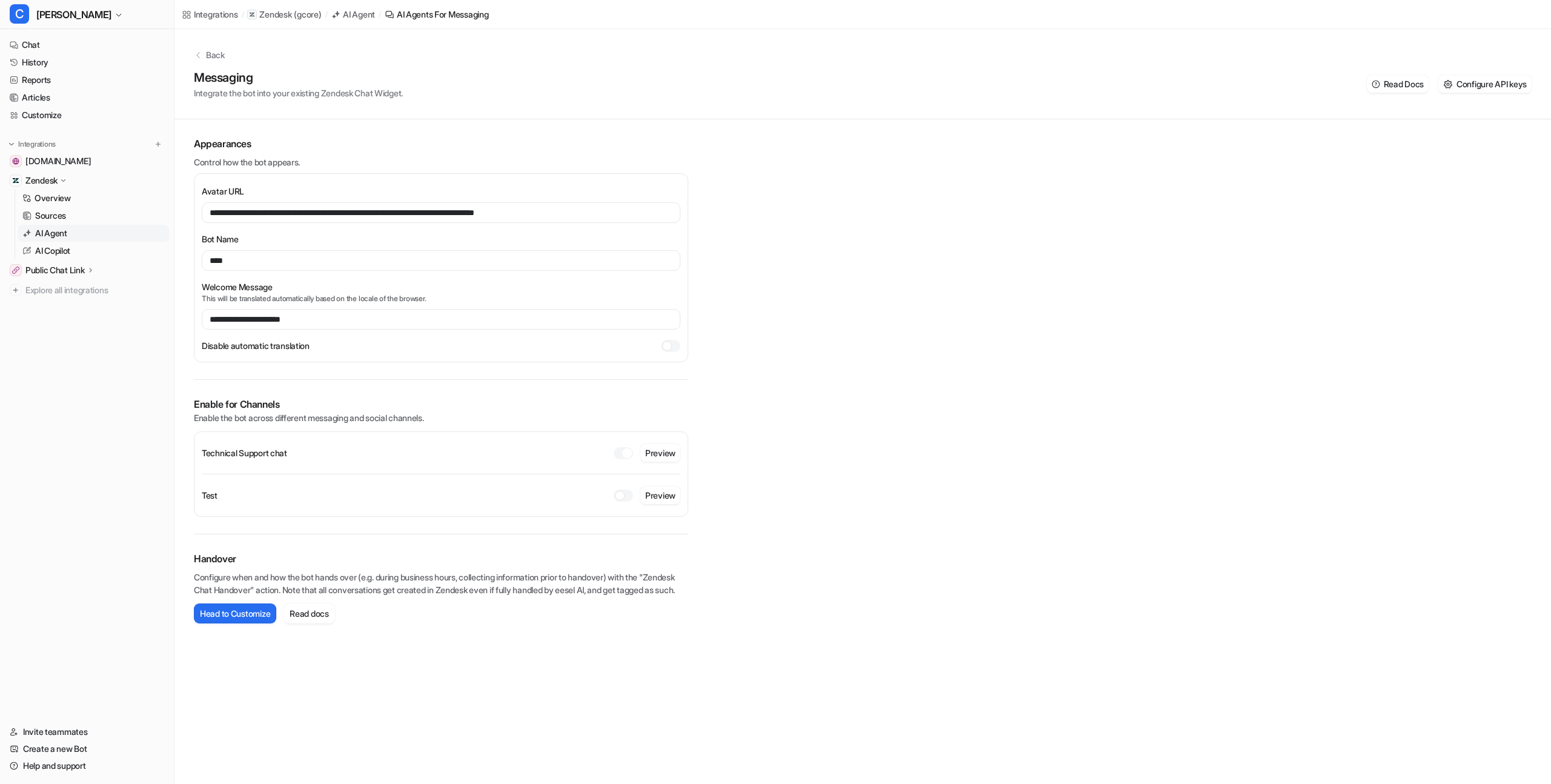
click at [776, 232] on div "**********" at bounding box center [863, 335] width 1377 height 611
